Goal: Task Accomplishment & Management: Complete application form

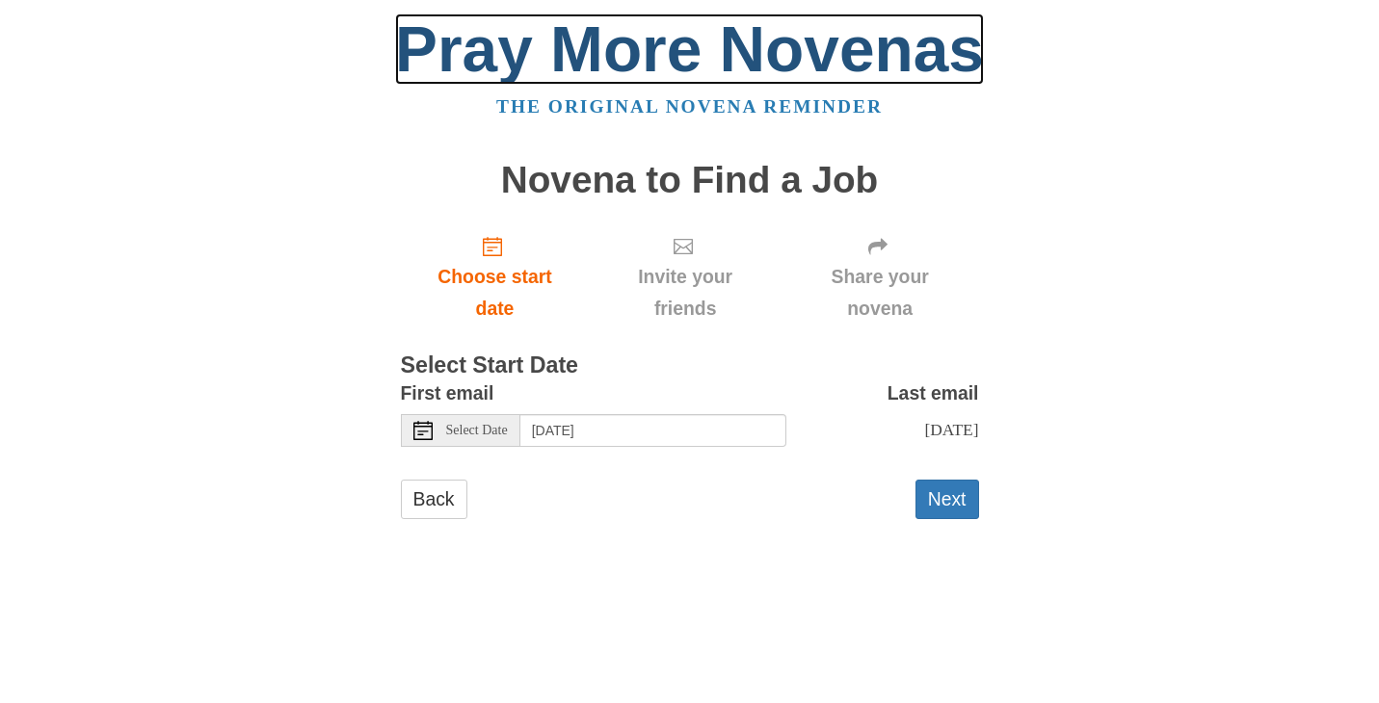
click at [522, 58] on link "Pray More Novenas" at bounding box center [689, 48] width 589 height 71
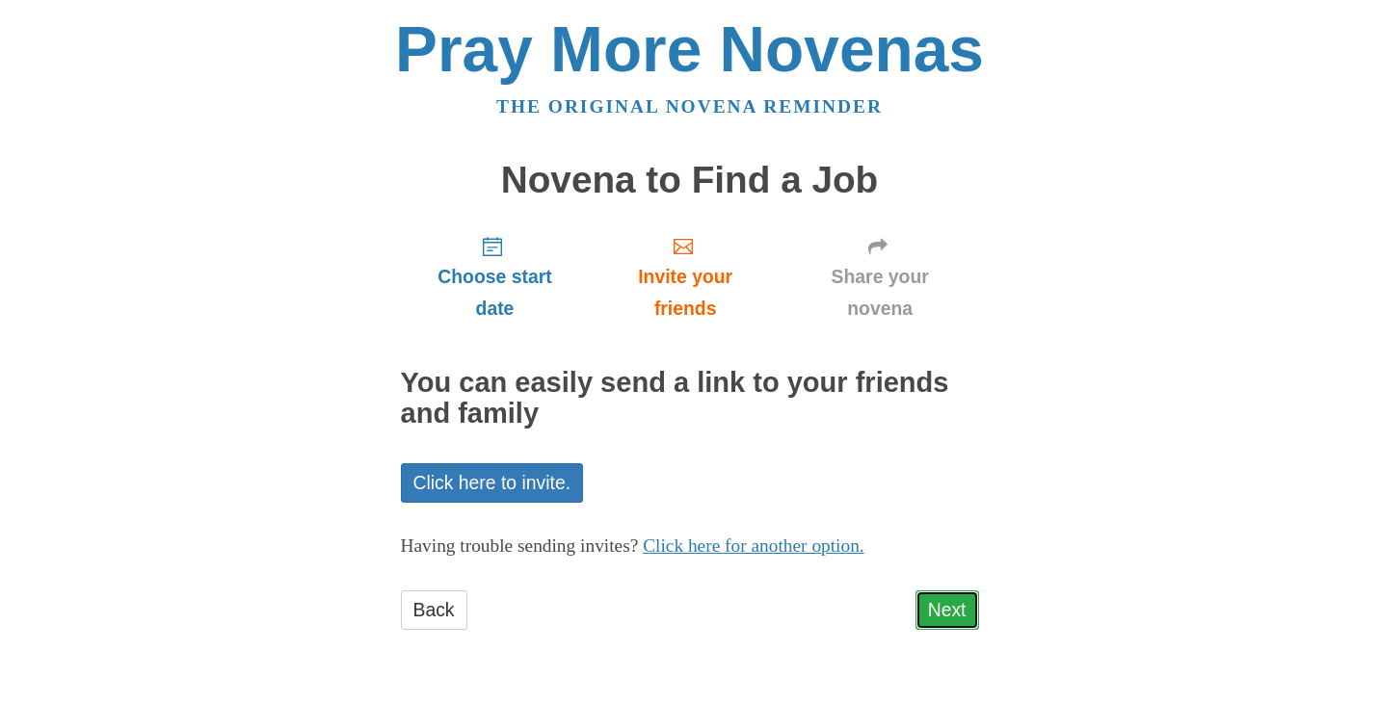
click at [941, 614] on link "Next" at bounding box center [947, 611] width 64 height 40
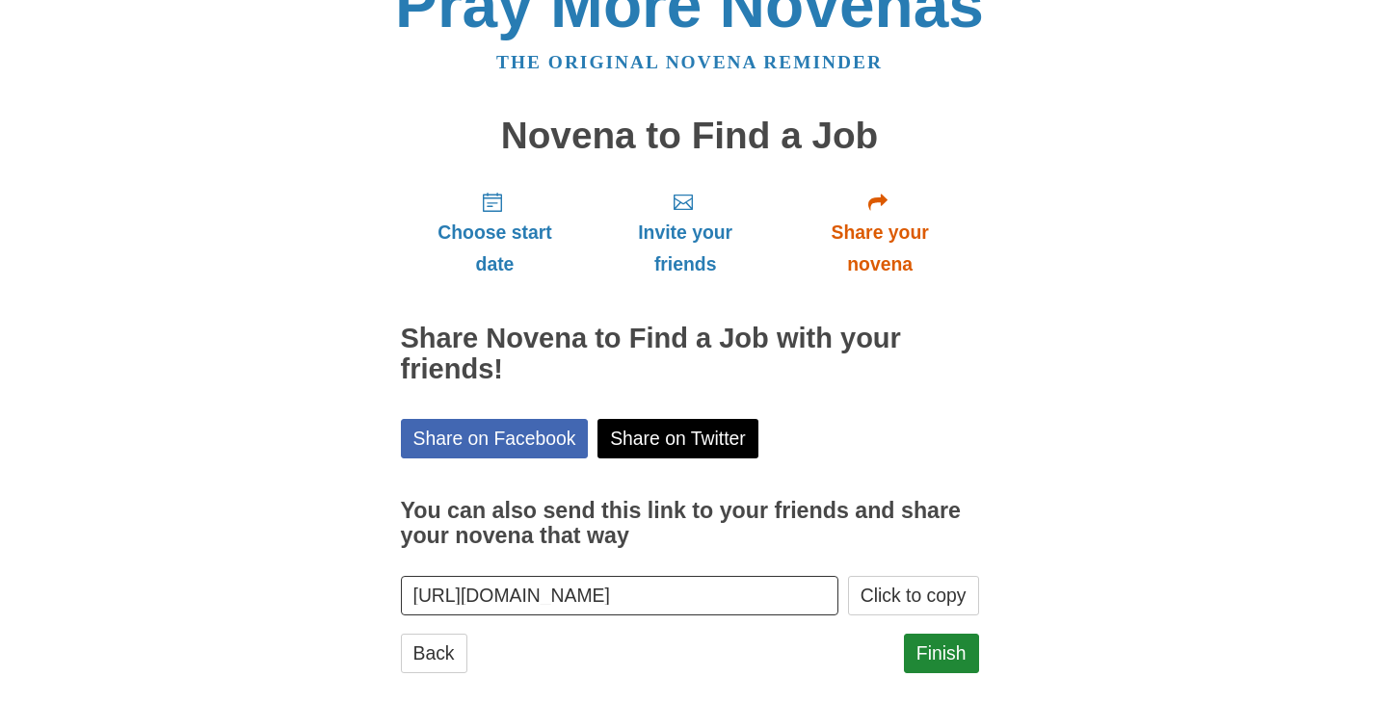
scroll to position [70, 0]
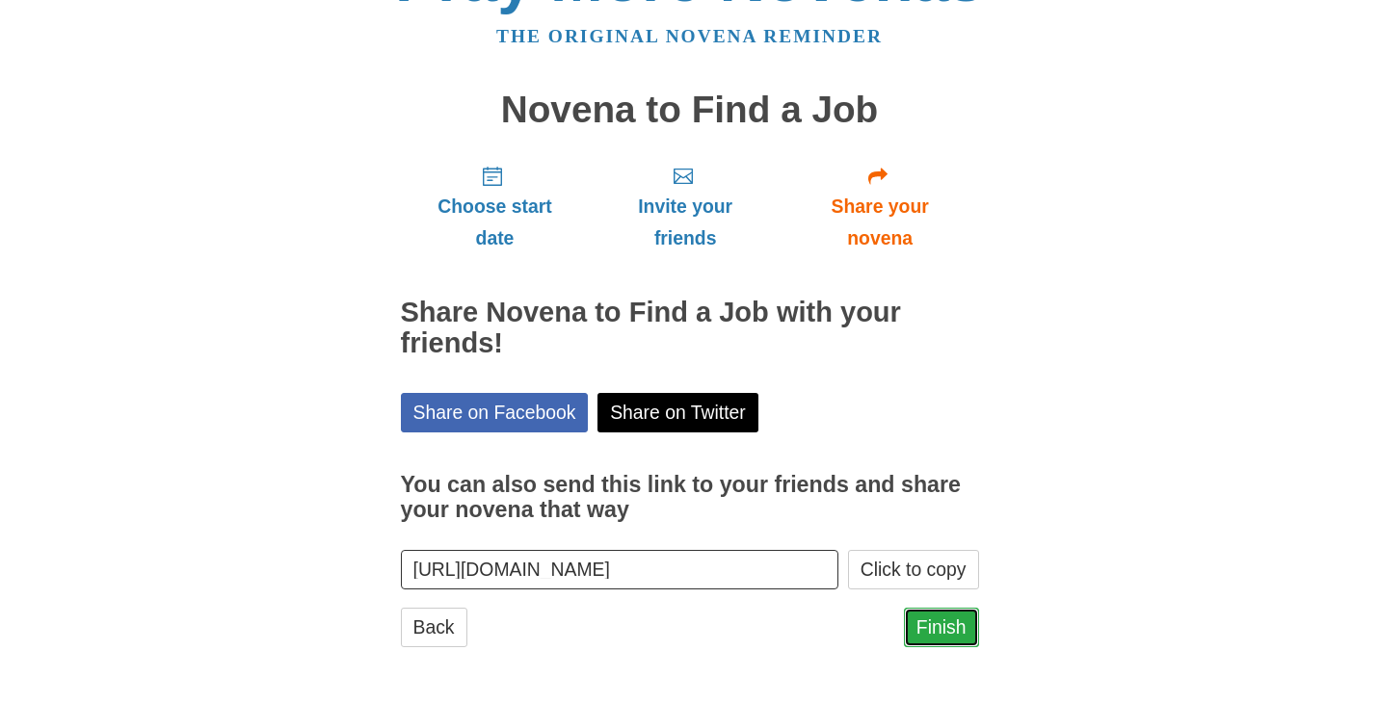
click at [938, 632] on link "Finish" at bounding box center [941, 628] width 75 height 40
